Goal: Task Accomplishment & Management: Manage account settings

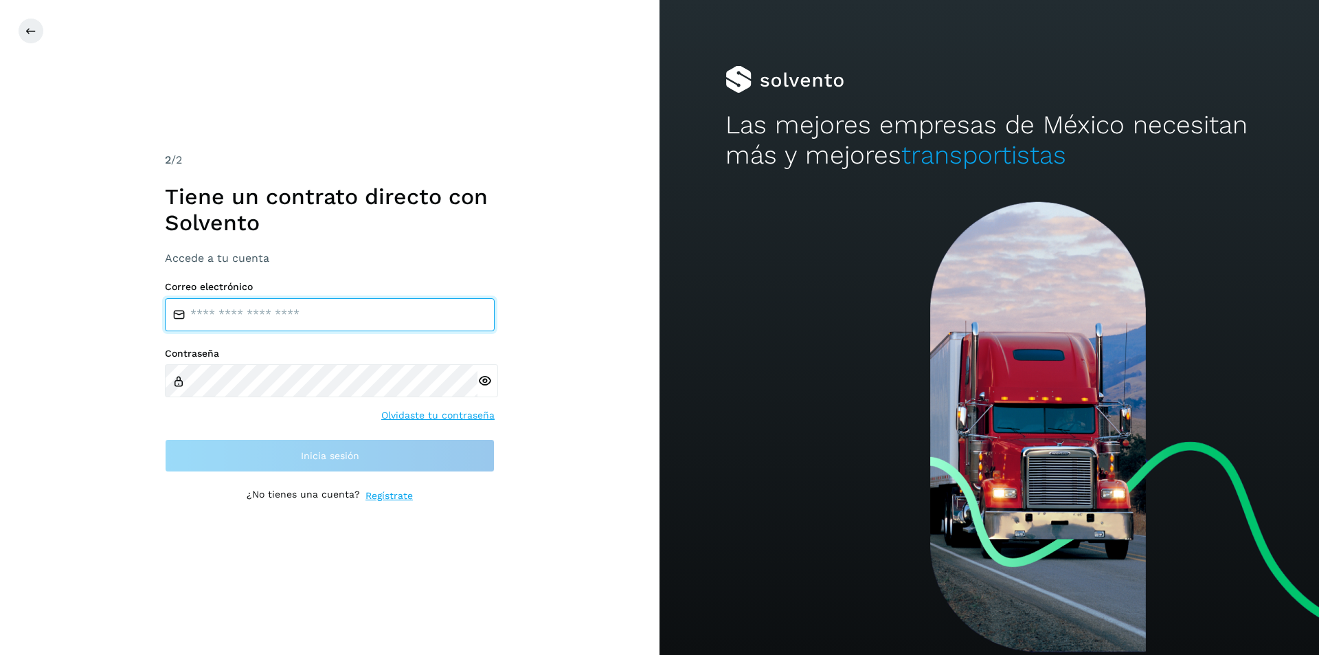
type input "**********"
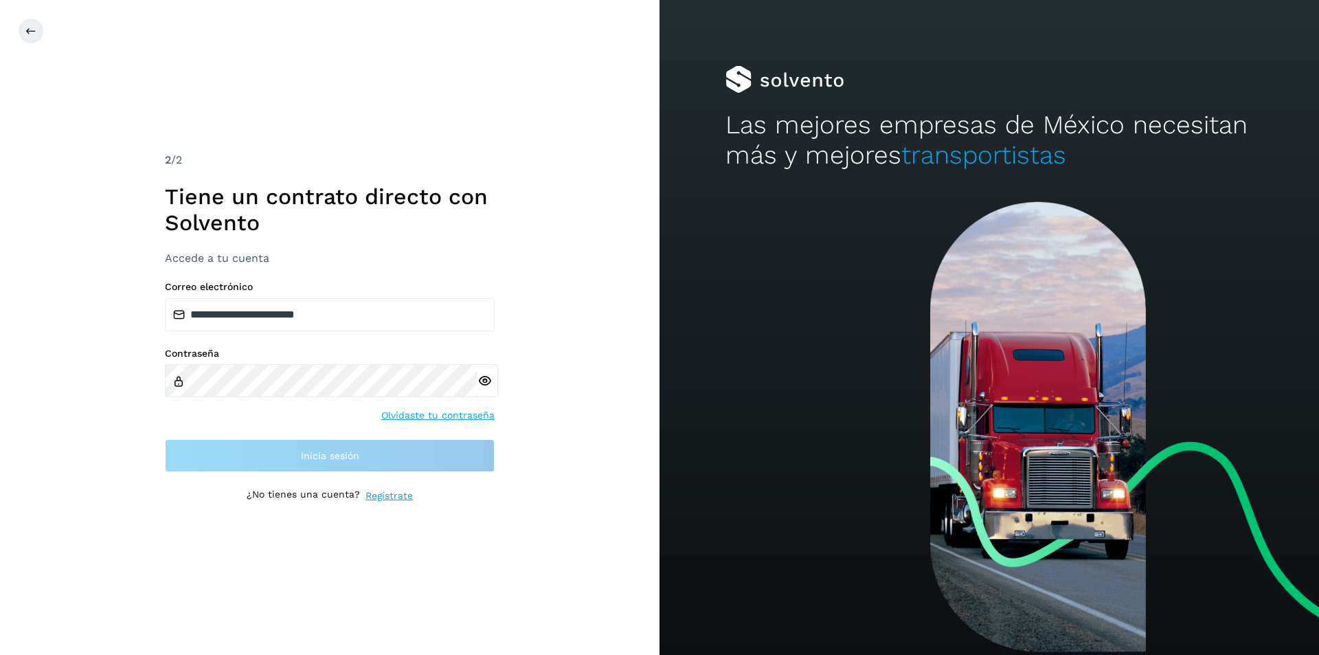
click at [337, 475] on div "**********" at bounding box center [330, 328] width 330 height 352
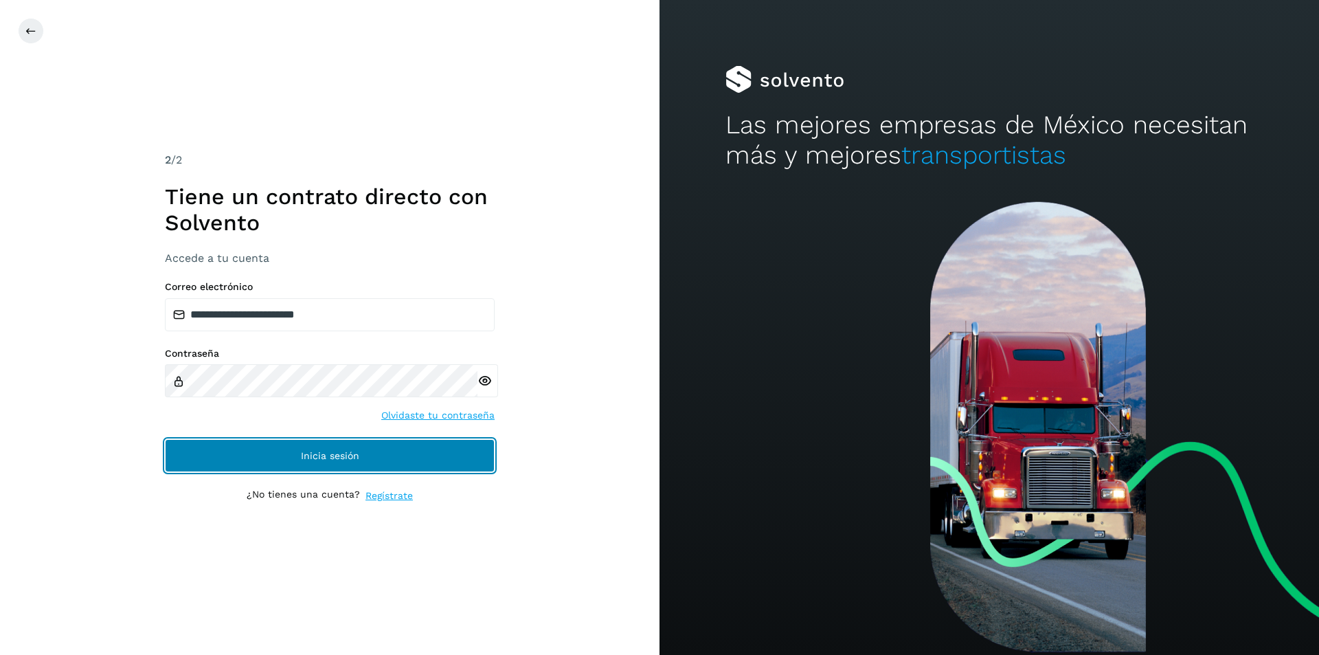
click at [337, 462] on button "Inicia sesión" at bounding box center [330, 455] width 330 height 33
click at [409, 465] on button "Inicia sesión" at bounding box center [330, 455] width 330 height 33
click at [269, 460] on button "Inicia sesión" at bounding box center [330, 455] width 330 height 33
click at [393, 446] on button "Inicia sesión" at bounding box center [330, 455] width 330 height 33
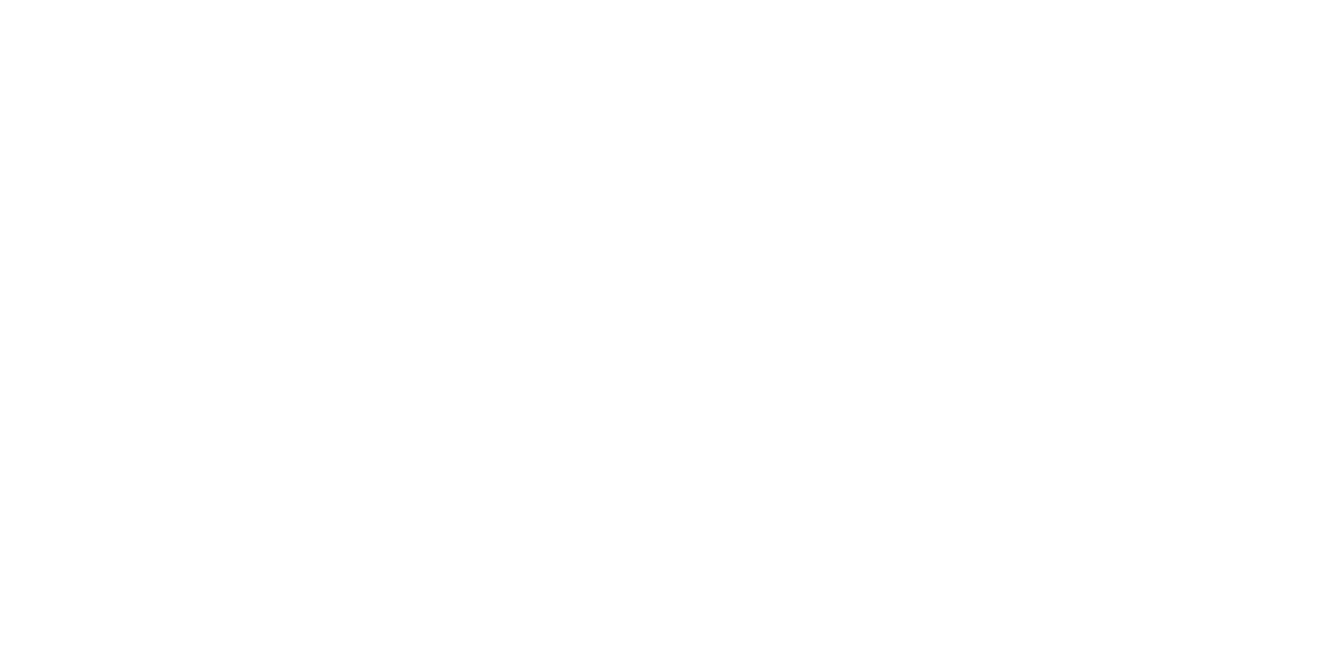
click at [769, 422] on div at bounding box center [659, 327] width 1319 height 655
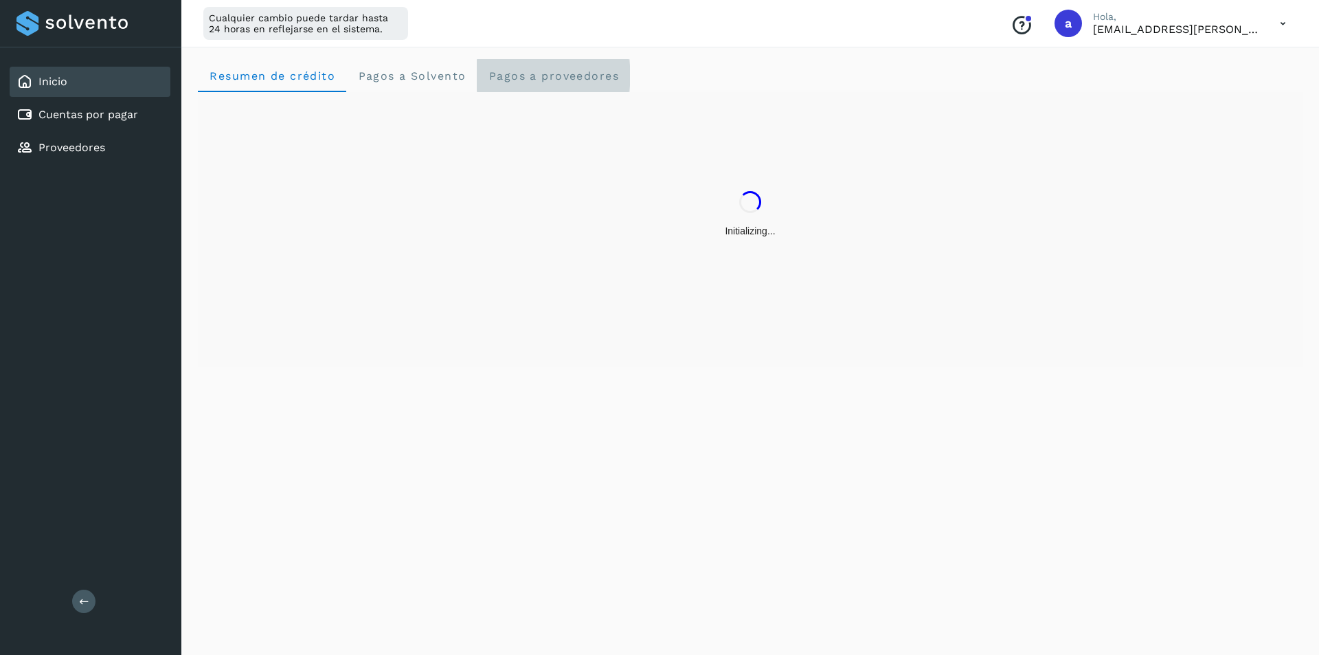
click at [541, 78] on span "Pagos a proveedores" at bounding box center [553, 75] width 131 height 13
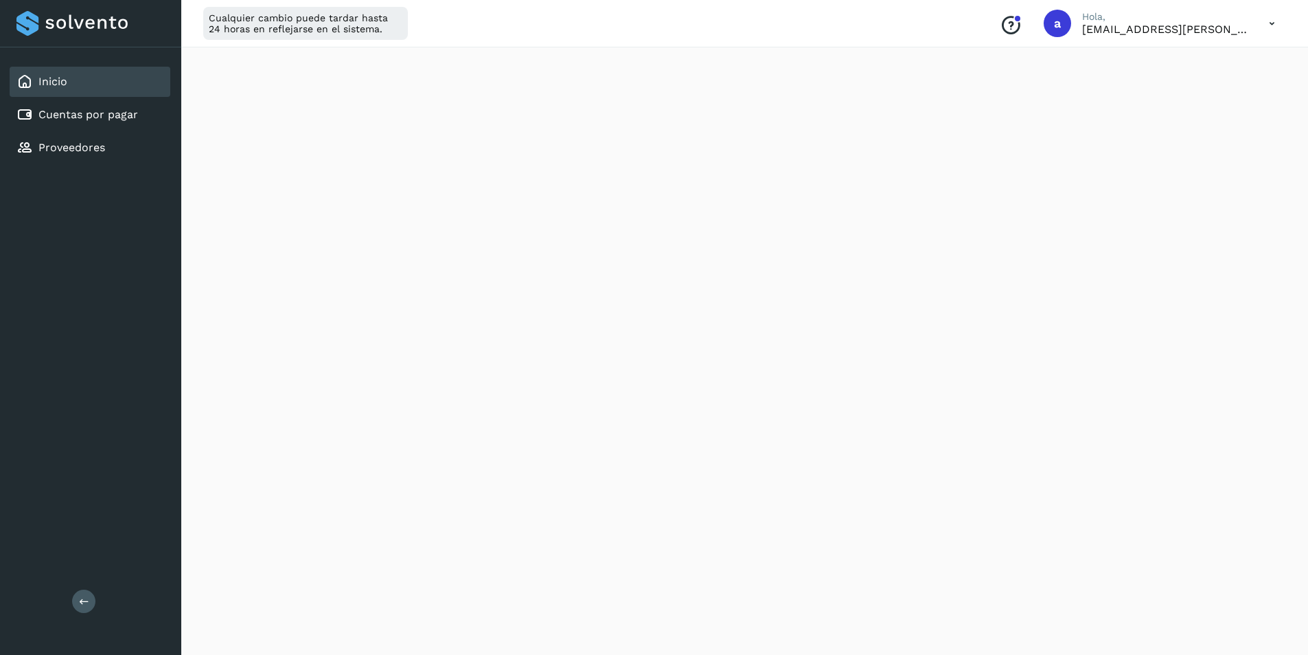
scroll to position [343, 0]
click at [1270, 23] on icon at bounding box center [1272, 24] width 28 height 28
click at [1162, 91] on div "Cerrar sesión" at bounding box center [1203, 89] width 163 height 26
